Goal: Task Accomplishment & Management: Manage account settings

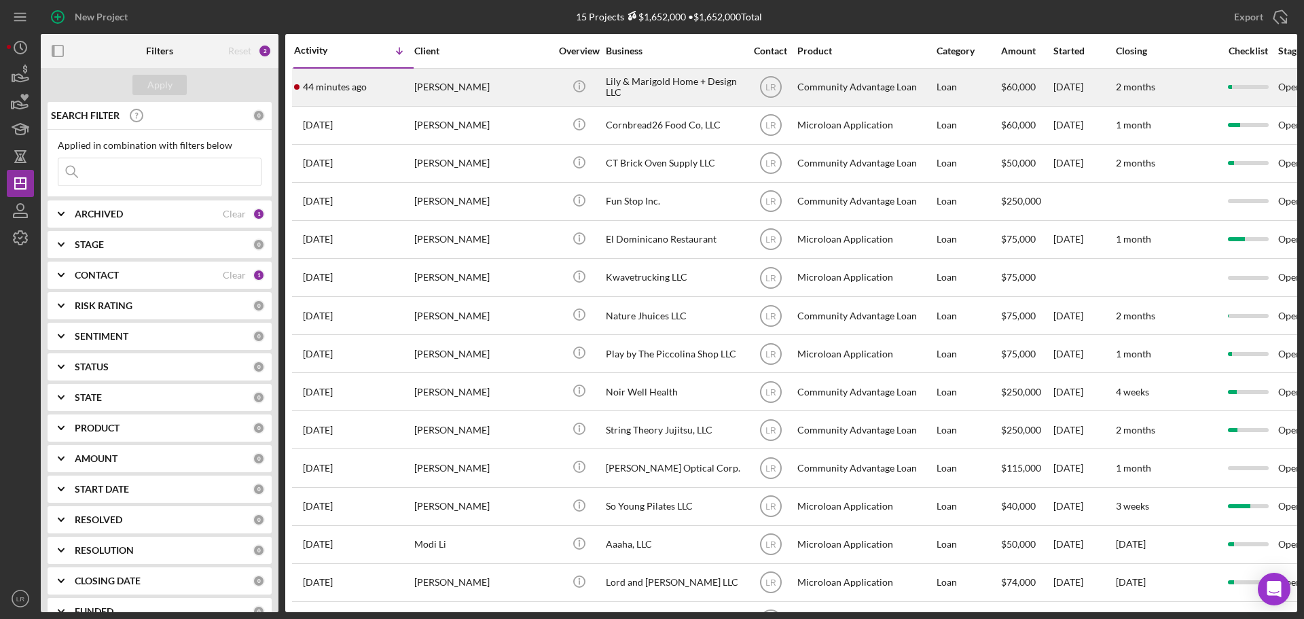
click at [483, 90] on div "[PERSON_NAME]" at bounding box center [482, 87] width 136 height 36
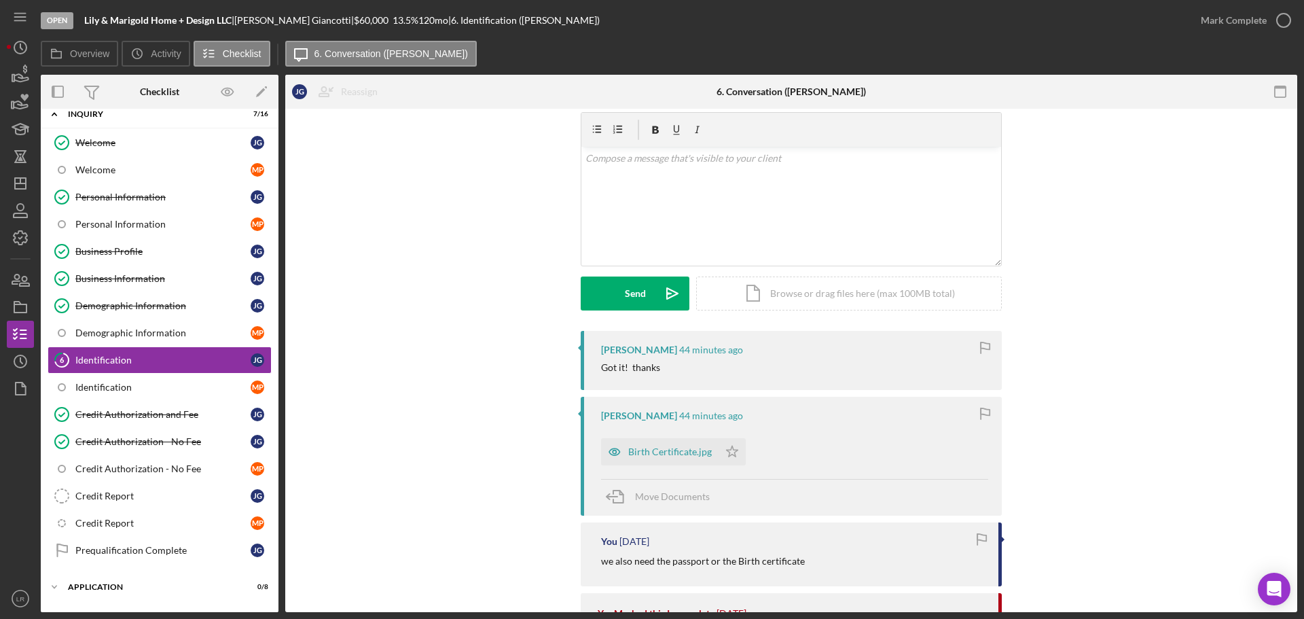
scroll to position [68, 0]
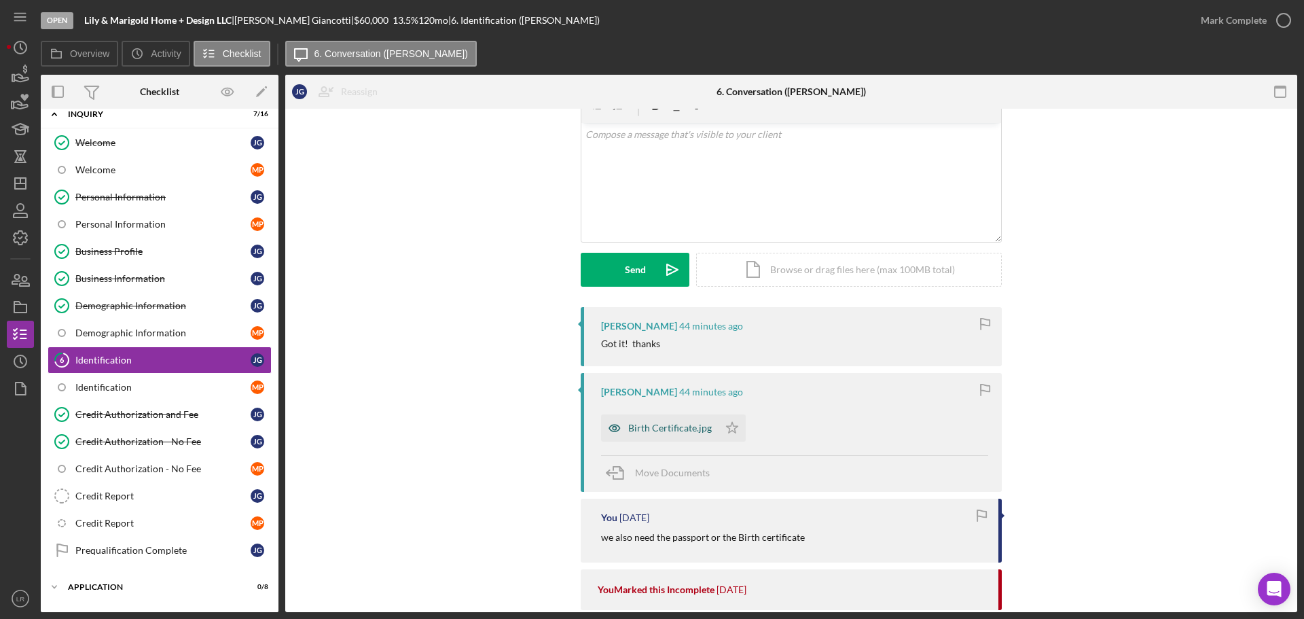
click at [517, 198] on div "Birth Certificate.jpg" at bounding box center [670, 427] width 84 height 11
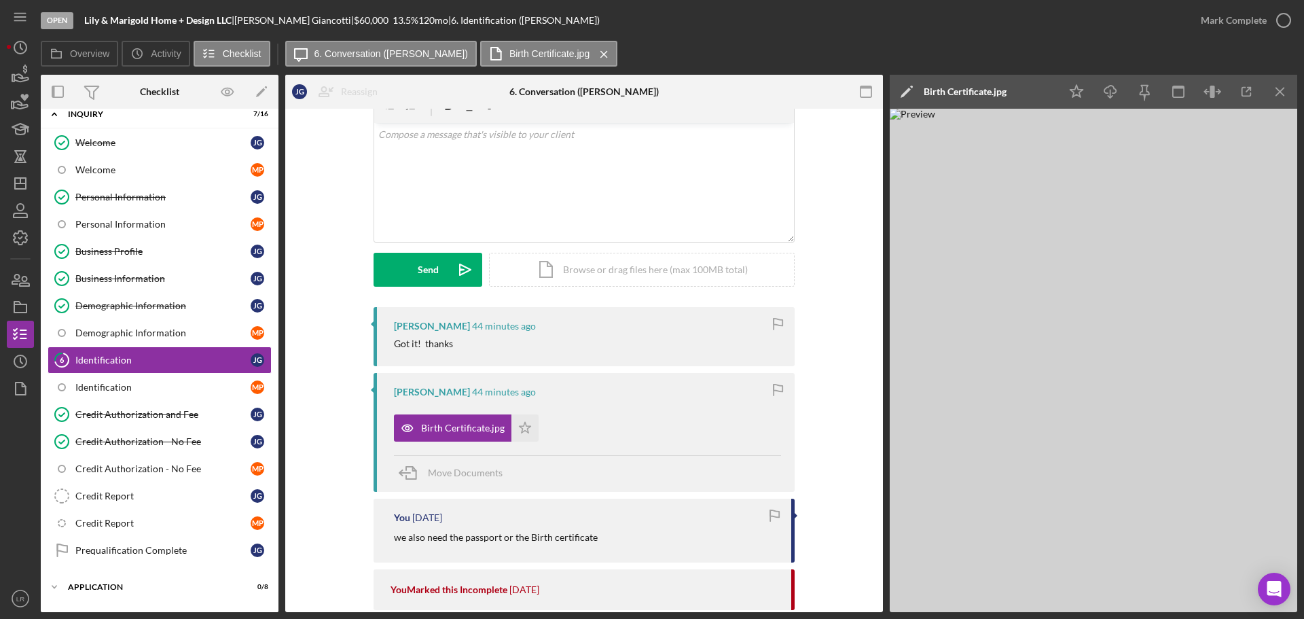
click at [517, 85] on icon "Icon/Edit" at bounding box center [906, 92] width 34 height 34
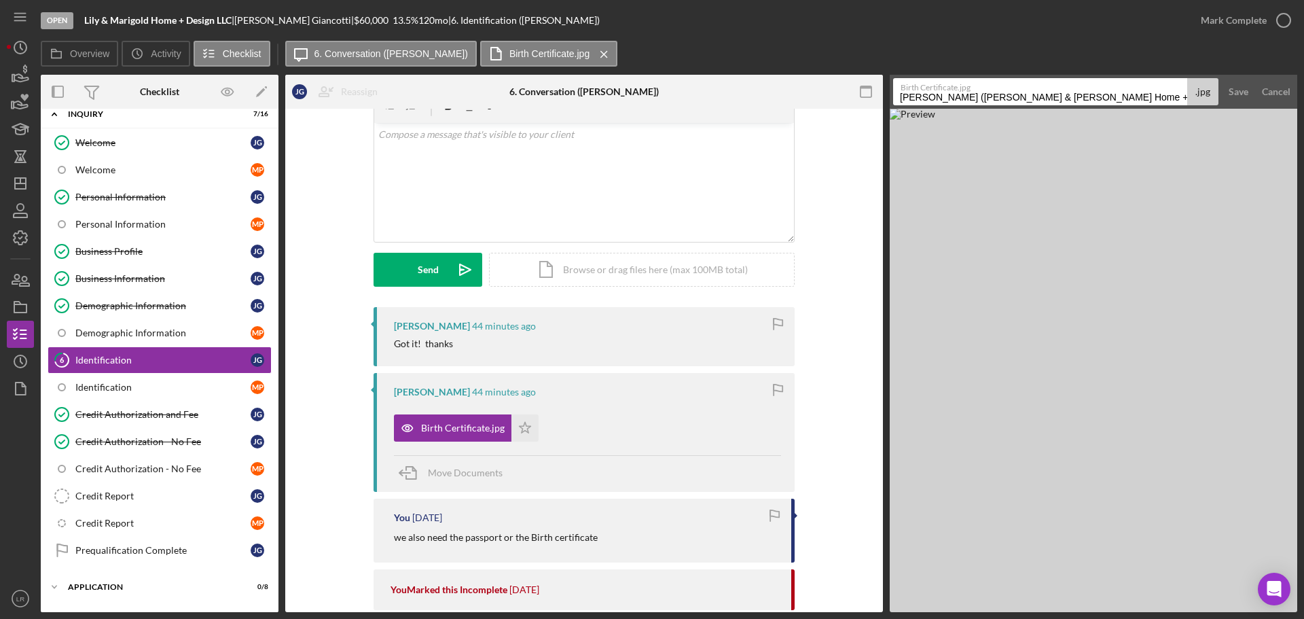
click at [517, 99] on input "[PERSON_NAME] ([PERSON_NAME] & [PERSON_NAME] Home + Design LLC) Identification …" at bounding box center [1040, 91] width 294 height 27
type input "ID - Birth Certificate (JG)"
click at [517, 86] on div "Save" at bounding box center [1238, 91] width 20 height 27
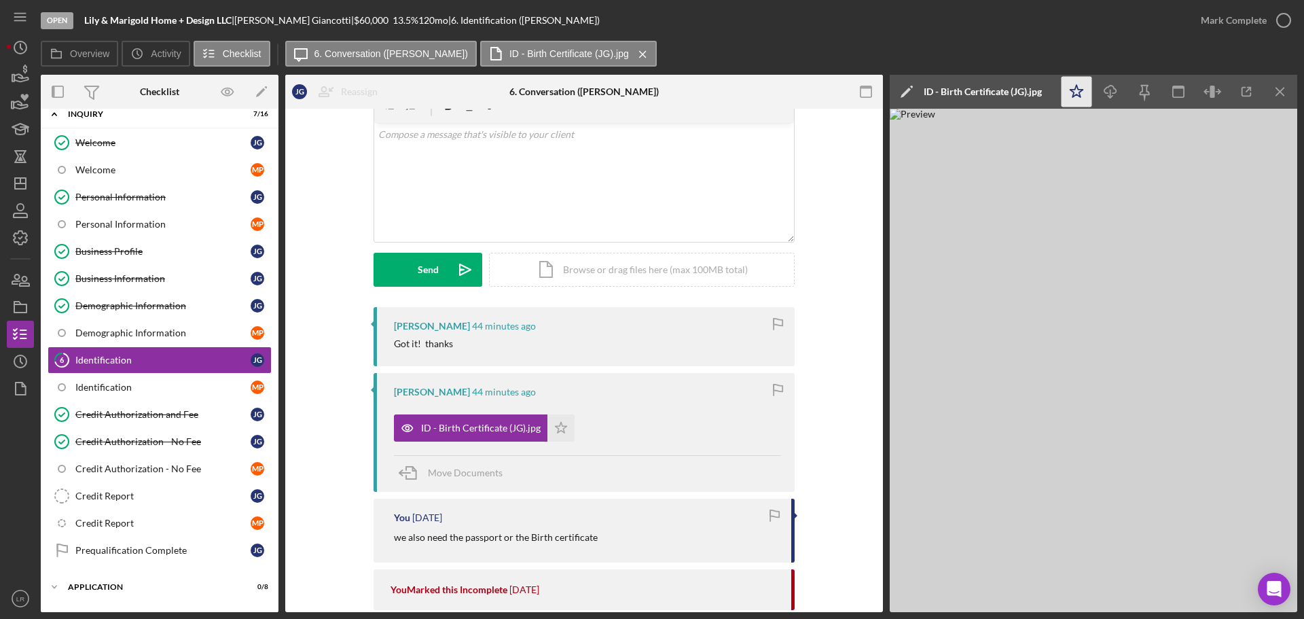
click at [517, 95] on icon "Icon/Star" at bounding box center [1076, 92] width 31 height 31
click at [517, 93] on icon "Icon/Download" at bounding box center [1110, 92] width 31 height 31
click at [517, 22] on div "Mark Complete" at bounding box center [1233, 20] width 66 height 27
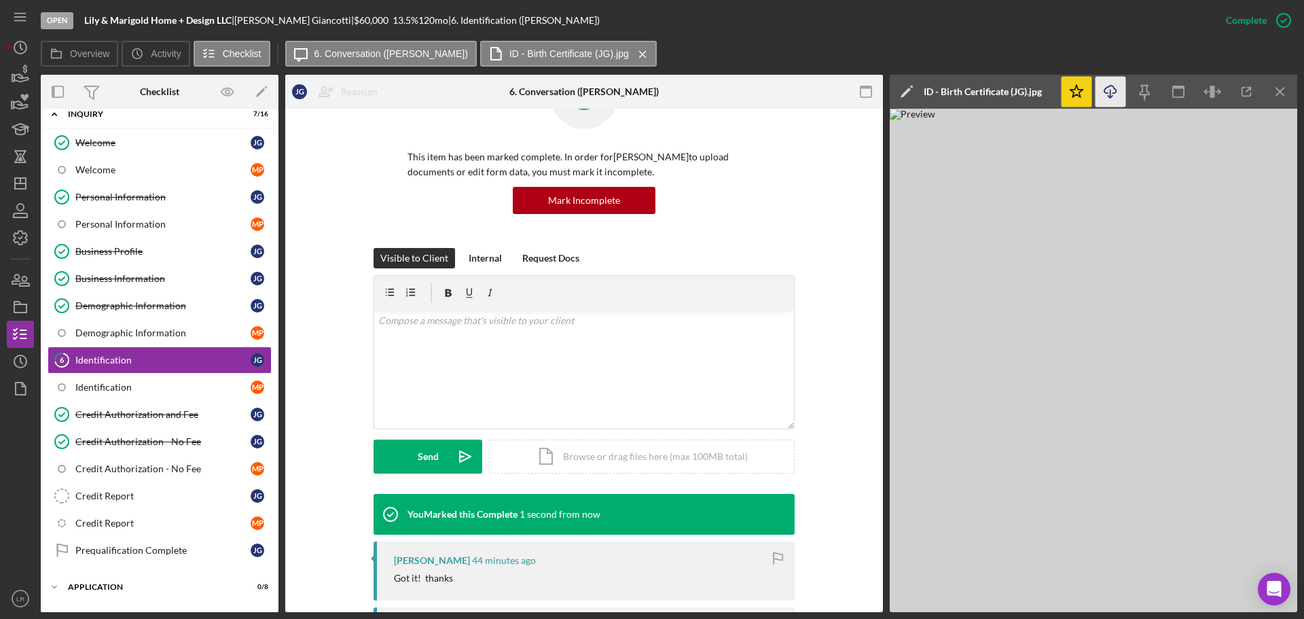
scroll to position [254, 0]
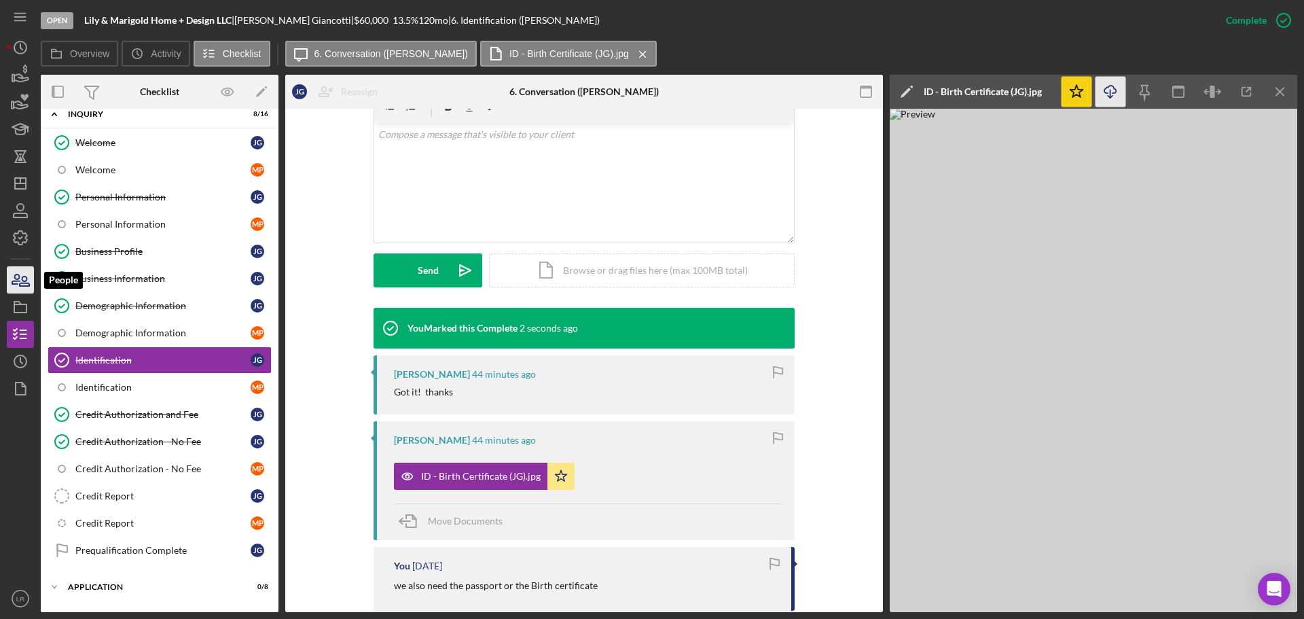
click at [23, 198] on icon "button" at bounding box center [20, 280] width 34 height 34
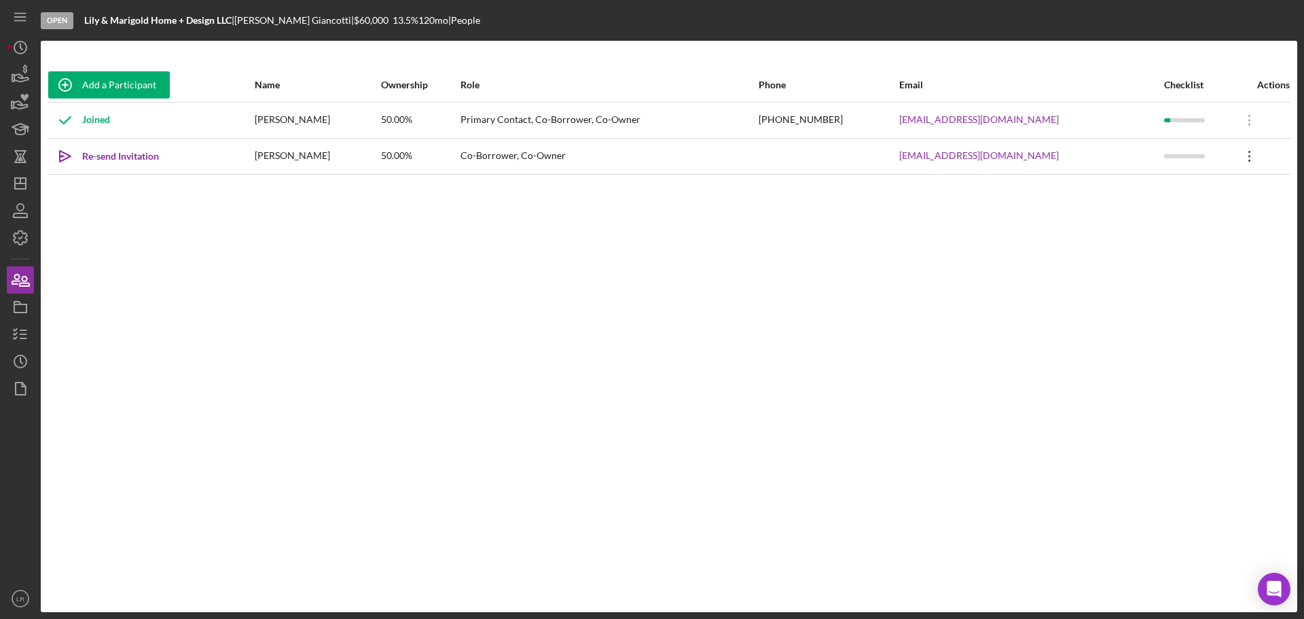
click at [517, 153] on icon "Icon/Overflow" at bounding box center [1249, 156] width 34 height 34
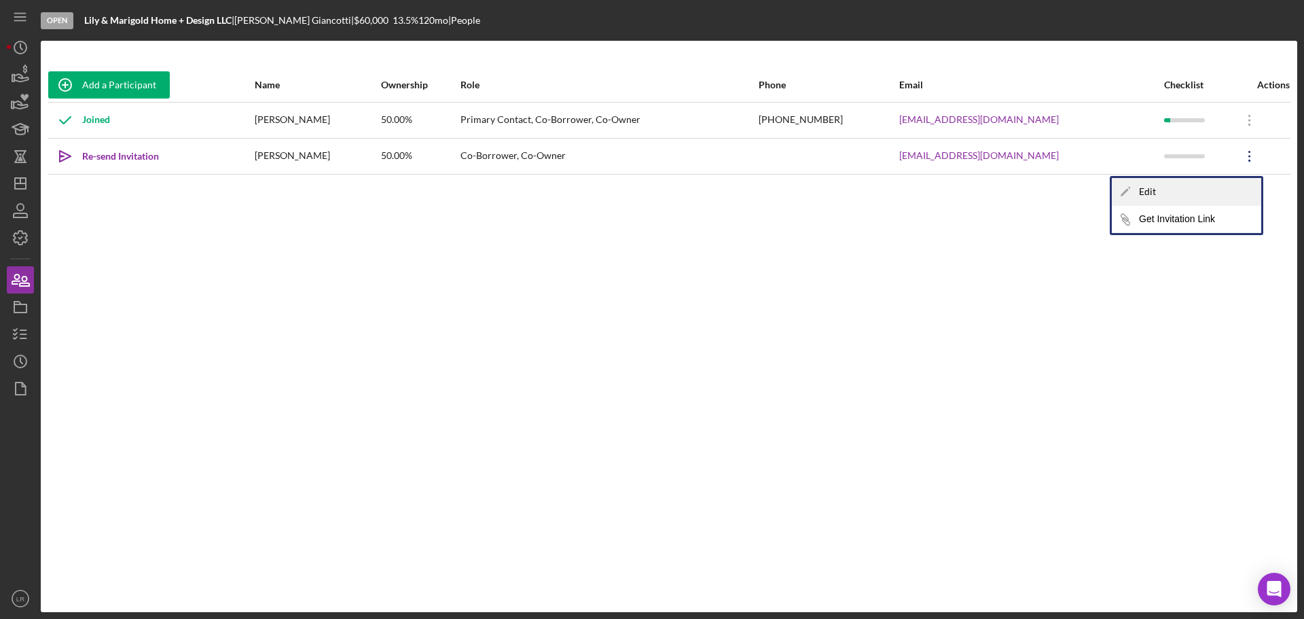
click at [517, 198] on div "Icon/Edit Edit" at bounding box center [1185, 192] width 149 height 28
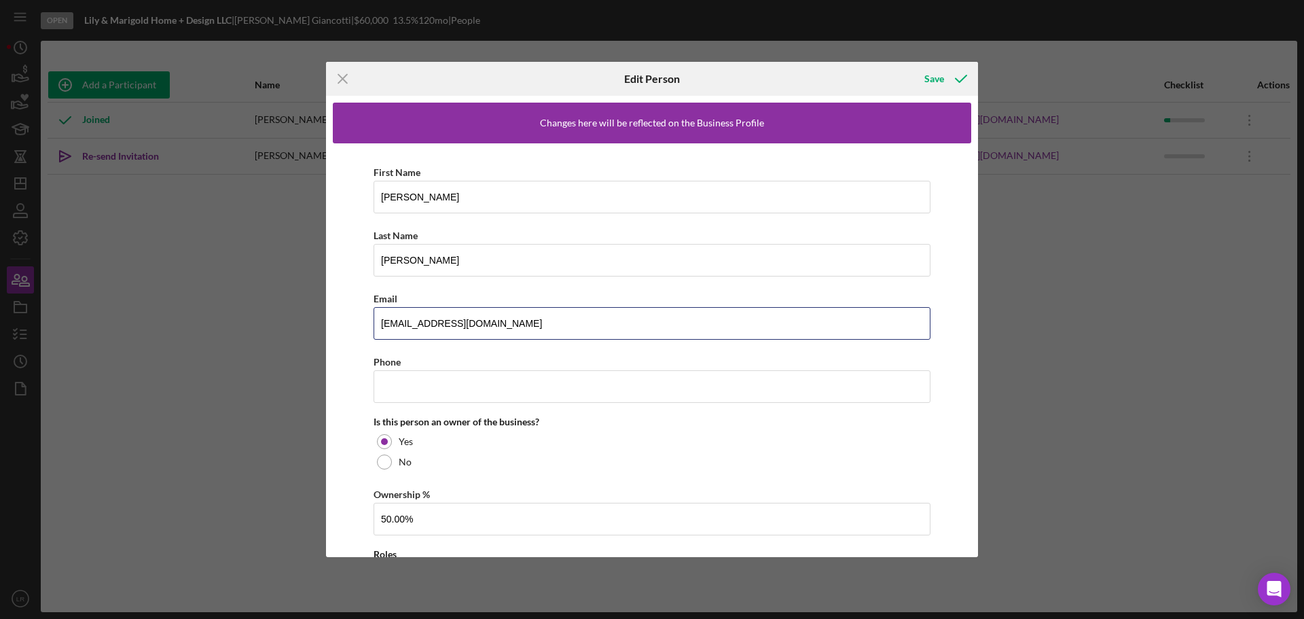
drag, startPoint x: 512, startPoint y: 327, endPoint x: 293, endPoint y: 301, distance: 220.8
click at [293, 198] on div "Icon/Menu Close Edit Person Save Changes here will be reflected on the Business…" at bounding box center [652, 309] width 1304 height 619
paste input "[EMAIL_ADDRESS]"
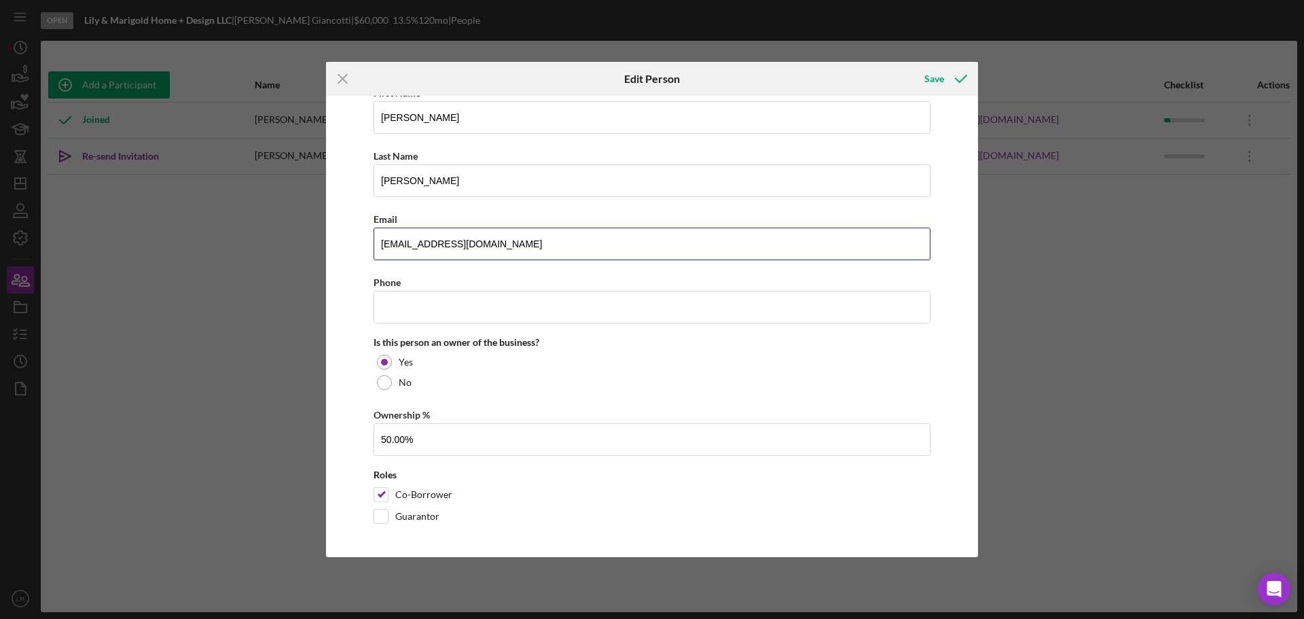
scroll to position [80, 0]
type input "[EMAIL_ADDRESS][DOMAIN_NAME]"
click at [517, 80] on icon "button" at bounding box center [961, 79] width 34 height 34
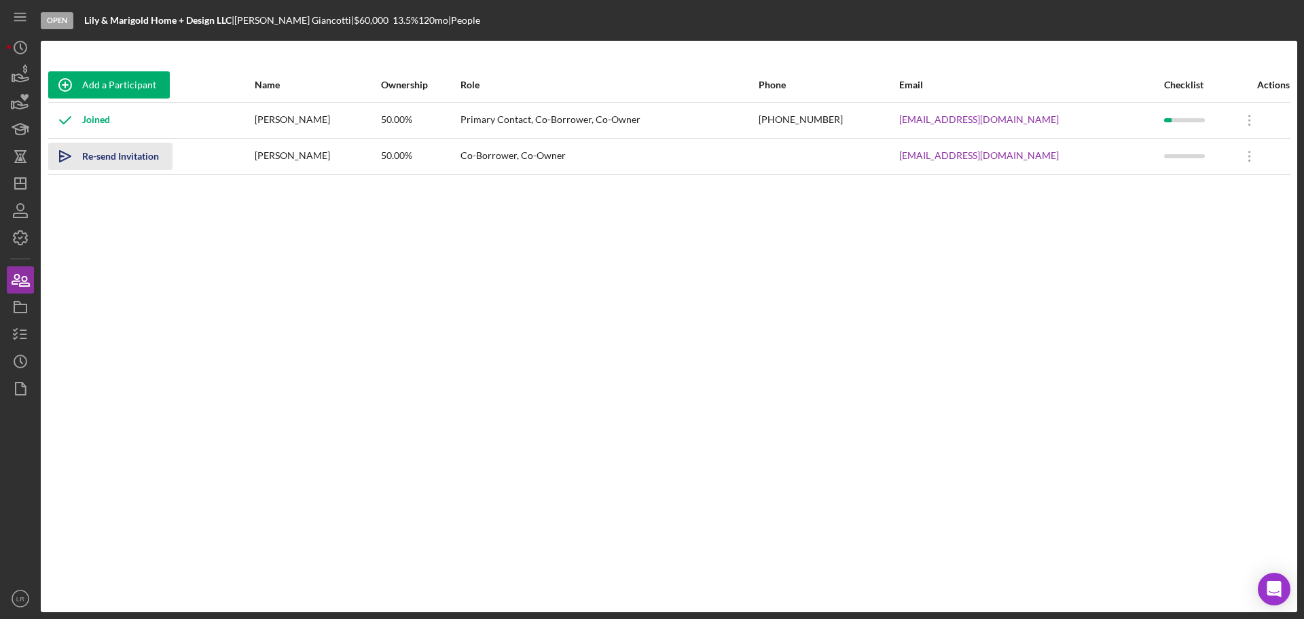
click at [119, 157] on div "Re-send Invitation" at bounding box center [120, 156] width 77 height 27
click at [517, 155] on icon "Icon/Overflow" at bounding box center [1249, 156] width 34 height 34
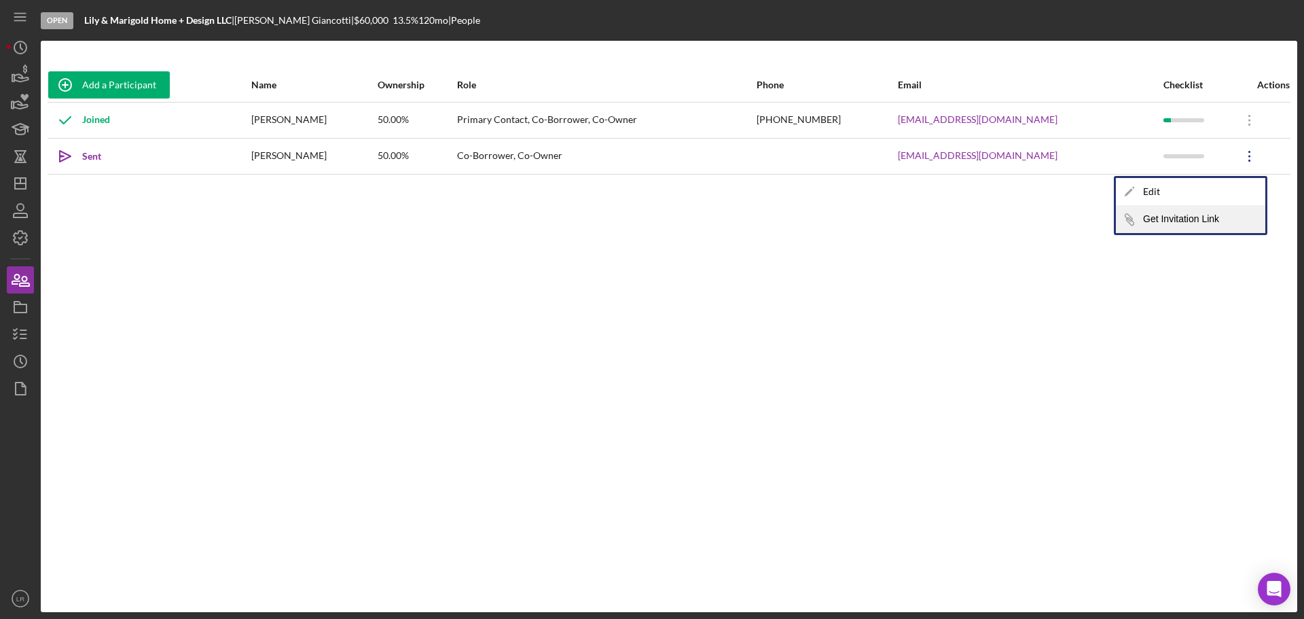
click at [517, 198] on button "Icon/Link Get Invitation Link" at bounding box center [1190, 219] width 149 height 27
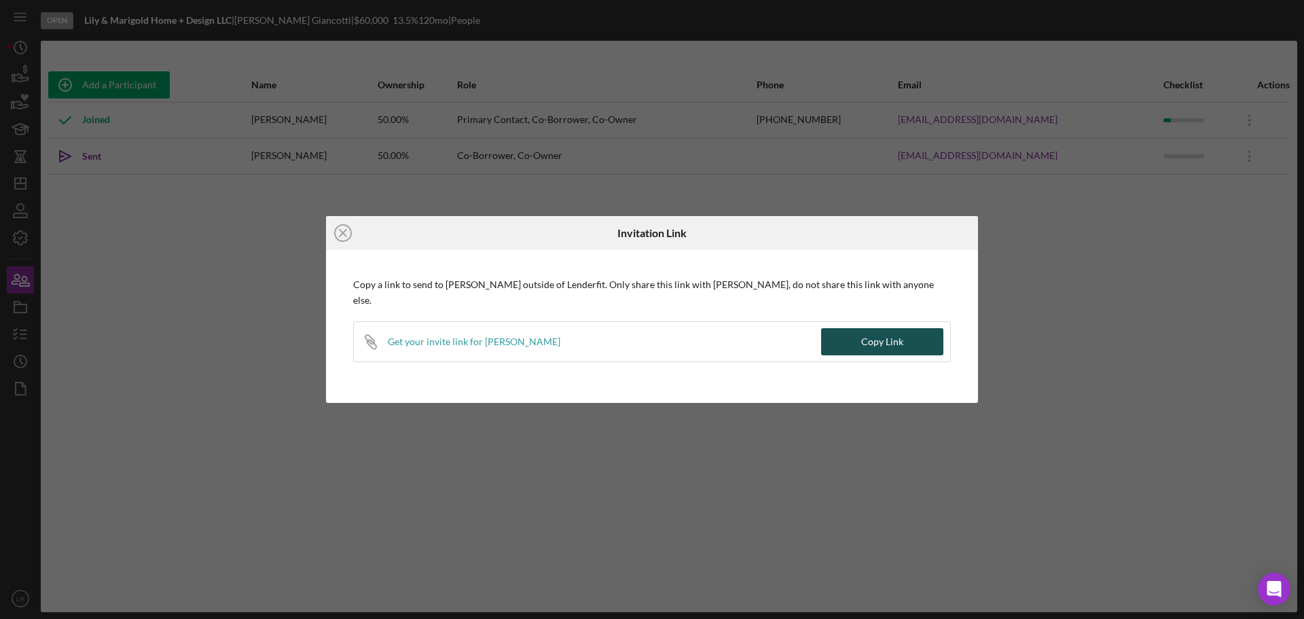
click at [517, 198] on div "Copy Link" at bounding box center [882, 341] width 42 height 27
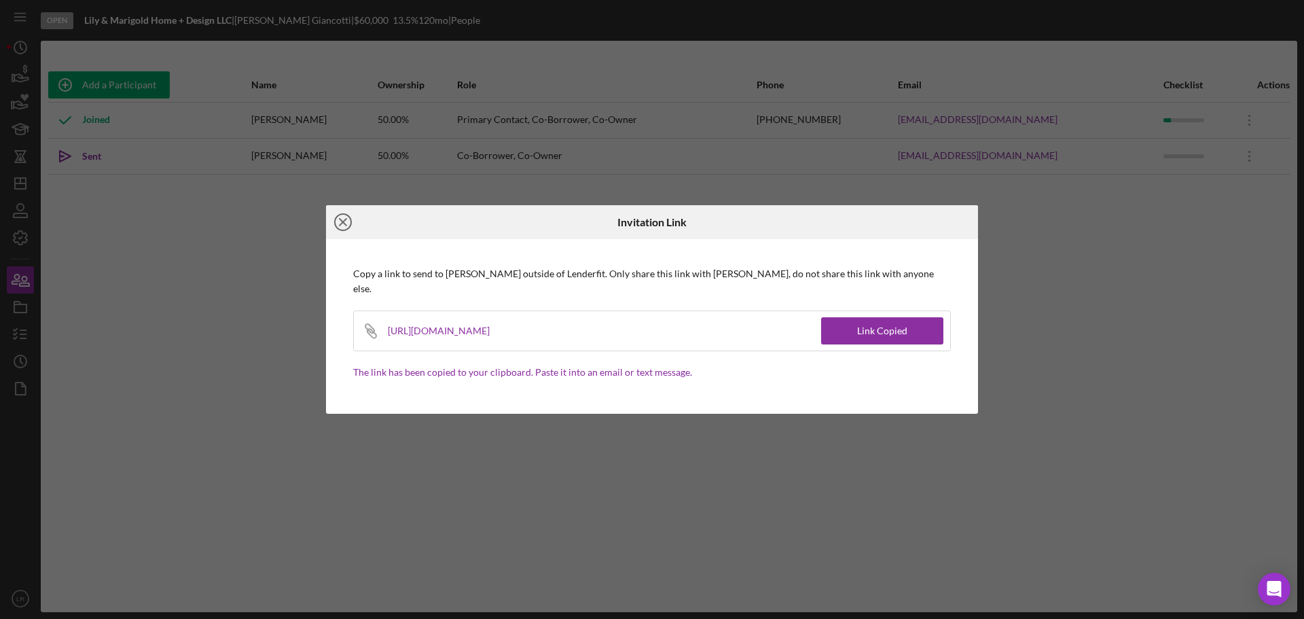
click at [340, 198] on icon "Icon/Close" at bounding box center [343, 222] width 34 height 34
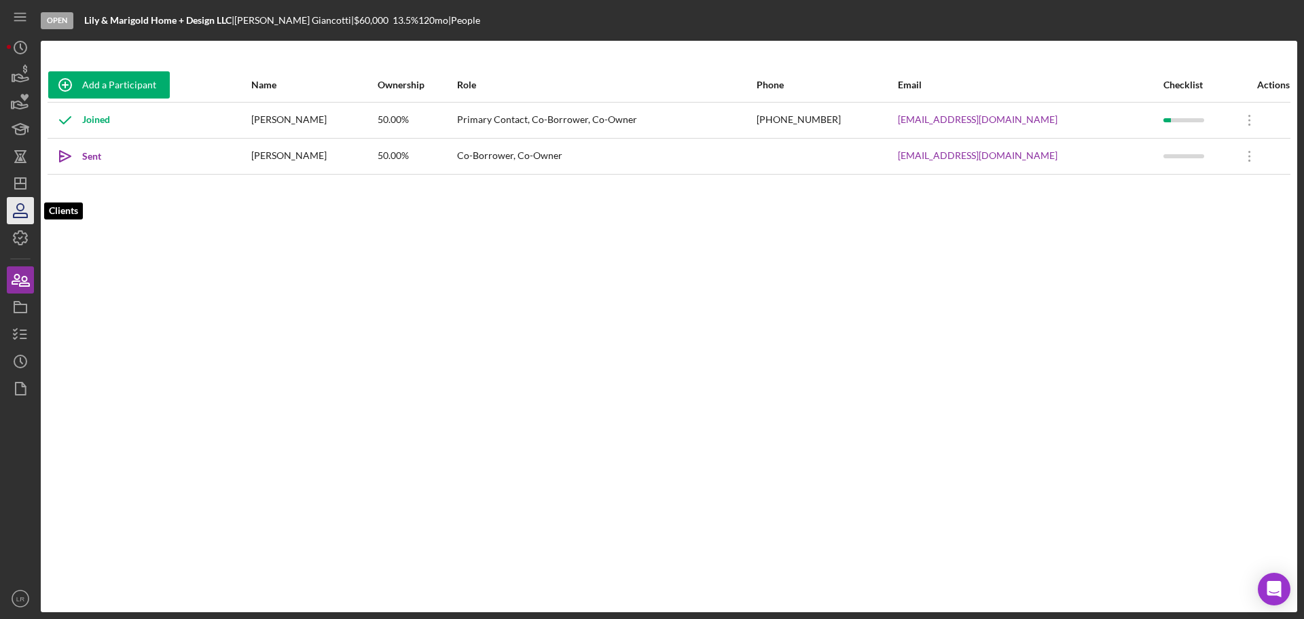
click at [20, 198] on icon "button" at bounding box center [20, 211] width 34 height 34
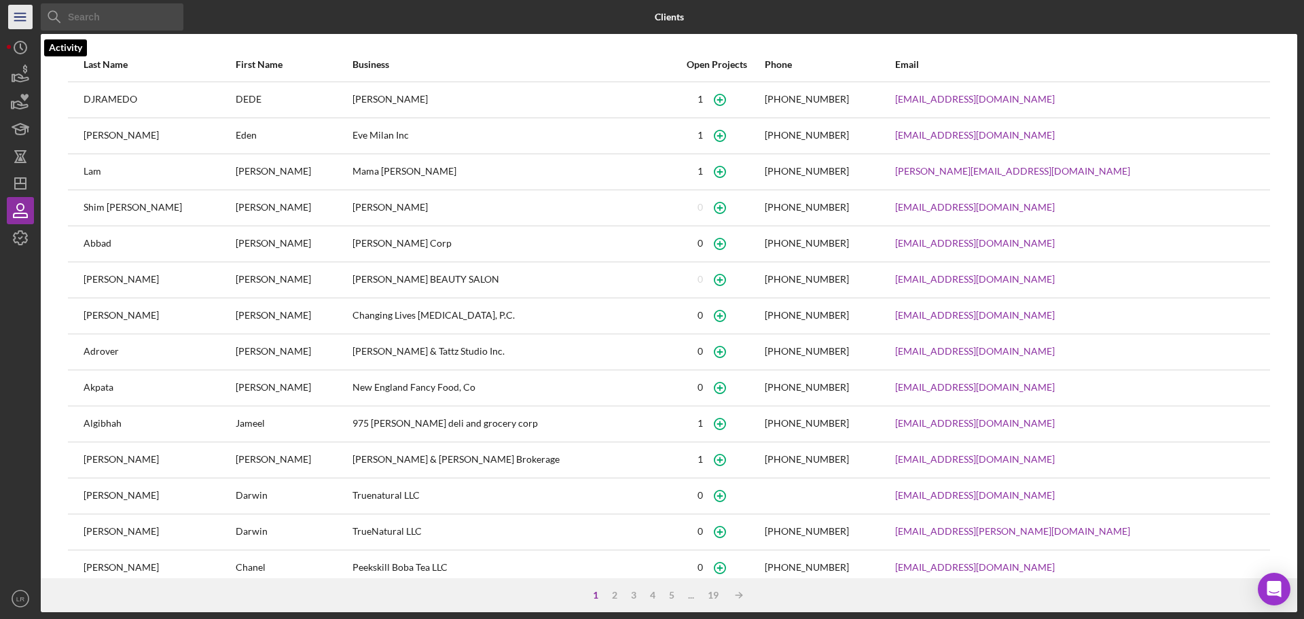
click at [21, 20] on line "button" at bounding box center [19, 20] width 11 height 0
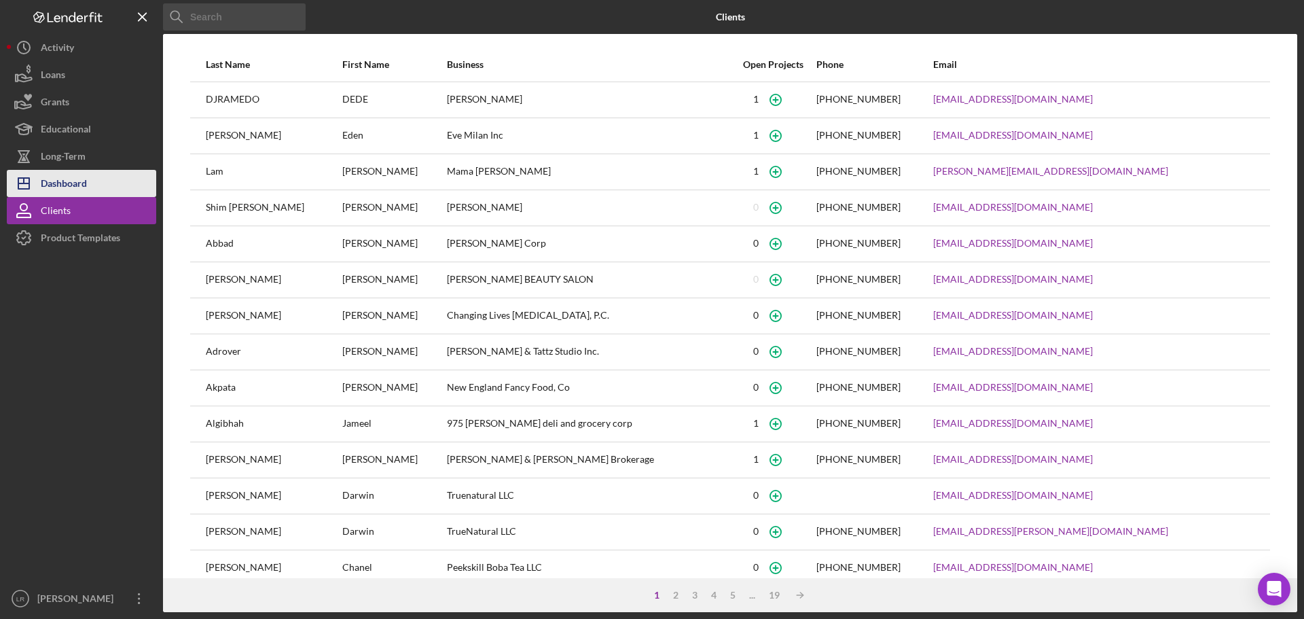
click at [73, 185] on div "Dashboard" at bounding box center [64, 185] width 46 height 31
